Goal: Check status: Check status

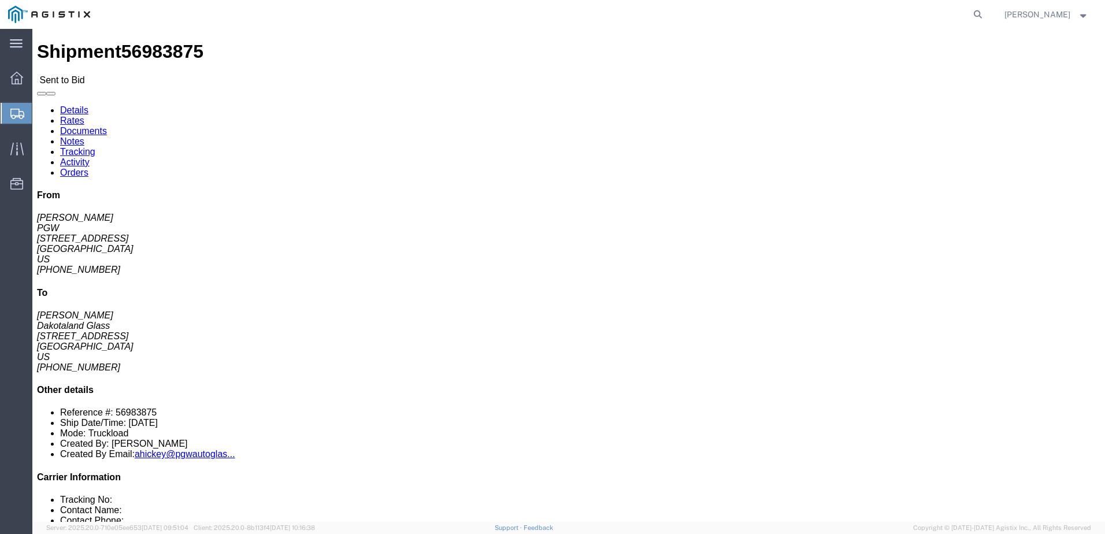
click at [41, 113] on span "Shipments" at bounding box center [36, 113] width 9 height 23
